Goal: Transaction & Acquisition: Purchase product/service

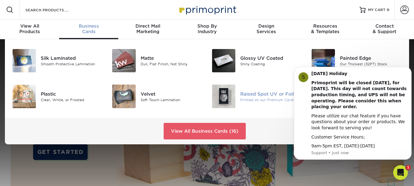
click at [253, 98] on div "Printed on our Premium Cards" at bounding box center [271, 99] width 62 height 5
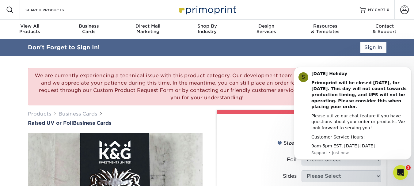
click at [189, 119] on div "Products Business Cards Raised UV or Foil Business Cards" at bounding box center [115, 118] width 175 height 16
click at [410, 69] on icon "Dismiss notification" at bounding box center [409, 69] width 2 height 2
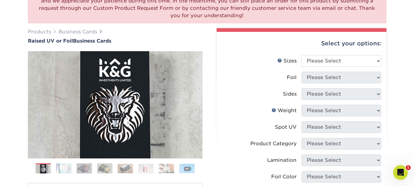
scroll to position [75, 0]
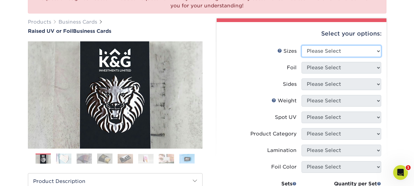
click at [370, 52] on select "Please Select 2" x 3.5" - Standard" at bounding box center [341, 51] width 80 height 12
select select "2.00x3.50"
click at [301, 45] on select "Please Select 2" x 3.5" - Standard" at bounding box center [341, 51] width 80 height 12
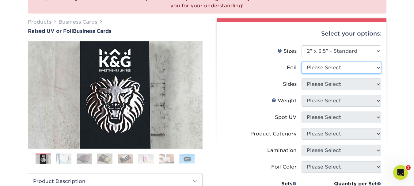
click at [358, 72] on select "Please Select No Yes" at bounding box center [341, 68] width 80 height 12
select select "1"
click at [301, 62] on select "Please Select No Yes" at bounding box center [341, 68] width 80 height 12
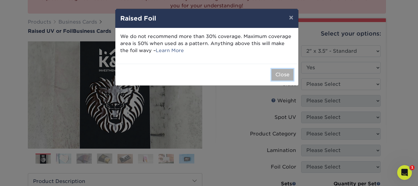
click at [282, 75] on button "Close" at bounding box center [283, 75] width 22 height 12
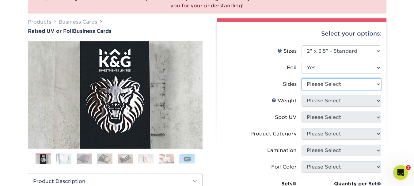
click at [329, 85] on select "Please Select Print Both Sides - Foil Both Sides Print Both Sides - Foil Front …" at bounding box center [341, 84] width 80 height 12
select select "e9e9dfb3-fba1-4d60-972c-fd9ca5904d33"
click at [301, 78] on select "Please Select Print Both Sides - Foil Both Sides Print Both Sides - Foil Front …" at bounding box center [341, 84] width 80 height 12
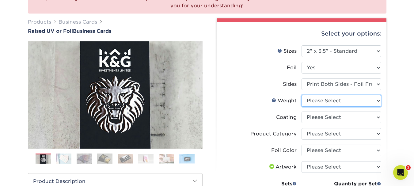
click at [323, 105] on select "Please Select 16PT" at bounding box center [341, 101] width 80 height 12
select select "16PT"
click at [301, 95] on select "Please Select 16PT" at bounding box center [341, 101] width 80 height 12
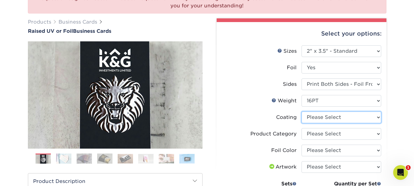
click at [322, 119] on select at bounding box center [341, 117] width 80 height 12
select select "3e7618de-abca-4bda-9f97-8b9129e913d8"
click at [301, 111] on select at bounding box center [341, 117] width 80 height 12
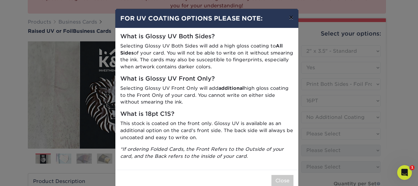
click at [288, 17] on button "×" at bounding box center [291, 17] width 14 height 17
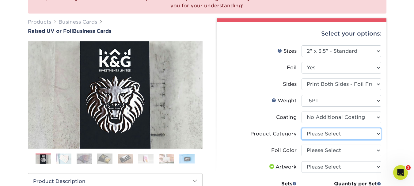
click at [347, 137] on select "Please Select Business Cards" at bounding box center [341, 134] width 80 height 12
select select "3b5148f1-0588-4f88-a218-97bcfdce65c1"
click at [301, 128] on select "Please Select Business Cards" at bounding box center [341, 134] width 80 height 12
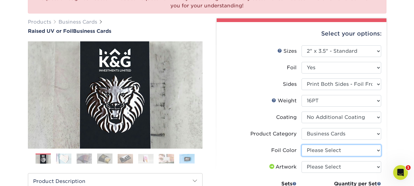
click at [345, 149] on select "Please Select Silver Foil Gold Foil Holographic Foil" at bounding box center [341, 151] width 80 height 12
select select "acffa4a5-22f9-4585-ba3f-0adaa54b8c85"
click at [301, 145] on select "Please Select Silver Foil Gold Foil Holographic Foil" at bounding box center [341, 151] width 80 height 12
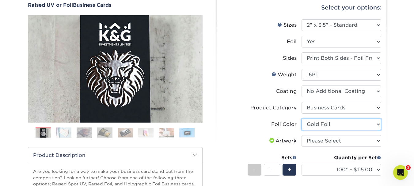
scroll to position [137, 0]
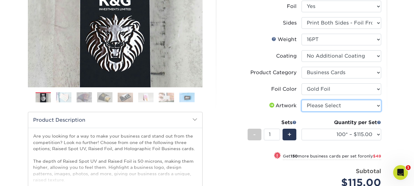
click at [342, 109] on select "Please Select I will upload files I need a design - $100" at bounding box center [341, 106] width 80 height 12
select select "upload"
click at [301, 100] on select "Please Select I will upload files I need a design - $100" at bounding box center [341, 106] width 80 height 12
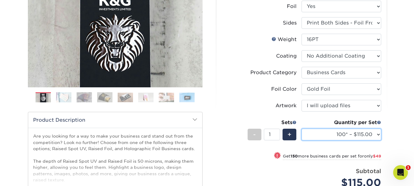
click at [379, 137] on select "100* – $115.00 250* – $164.00 500* – $221.00" at bounding box center [341, 135] width 80 height 12
select select "500* – $221.00"
click at [301, 129] on select "100* – $115.00 250* – $164.00 500* – $221.00" at bounding box center [341, 135] width 80 height 12
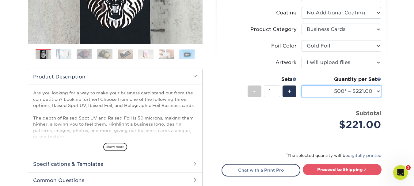
scroll to position [198, 0]
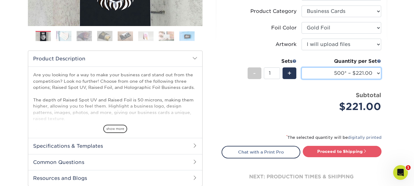
click at [377, 73] on select "100* – $115.00 250* – $164.00 500* – $221.00" at bounding box center [341, 73] width 80 height 12
click at [287, 73] on div "+" at bounding box center [289, 73] width 14 height 12
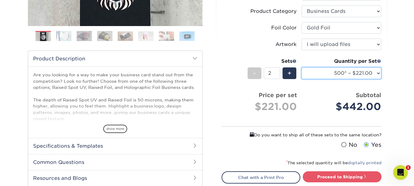
click at [377, 73] on select "100* – $115.00 250* – $164.00 500* – $221.00" at bounding box center [341, 73] width 80 height 12
click at [402, 112] on div "We are currently experiencing a technical issue with this product category. Our…" at bounding box center [207, 41] width 414 height 401
click at [376, 73] on select "100* – $115.00 250* – $164.00 500* – $221.00" at bounding box center [341, 73] width 80 height 12
click at [398, 98] on div "We are currently experiencing a technical issue with this product category. Our…" at bounding box center [207, 41] width 414 height 401
click at [256, 73] on div "-" at bounding box center [254, 73] width 14 height 12
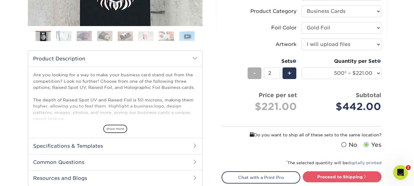
type input "1"
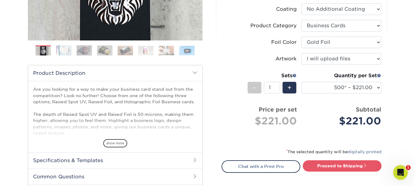
scroll to position [184, 0]
